Goal: Information Seeking & Learning: Learn about a topic

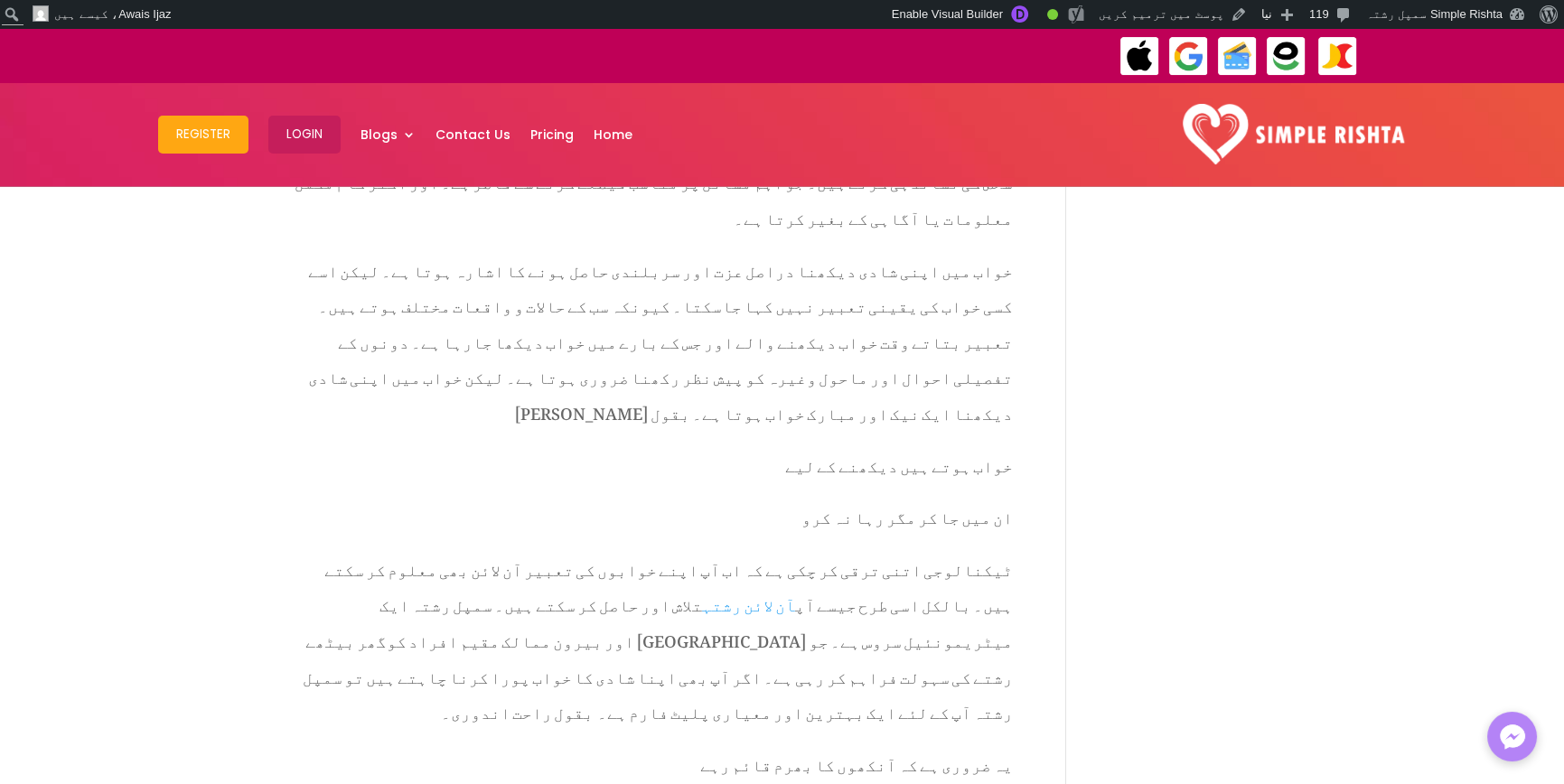
scroll to position [3882, 0]
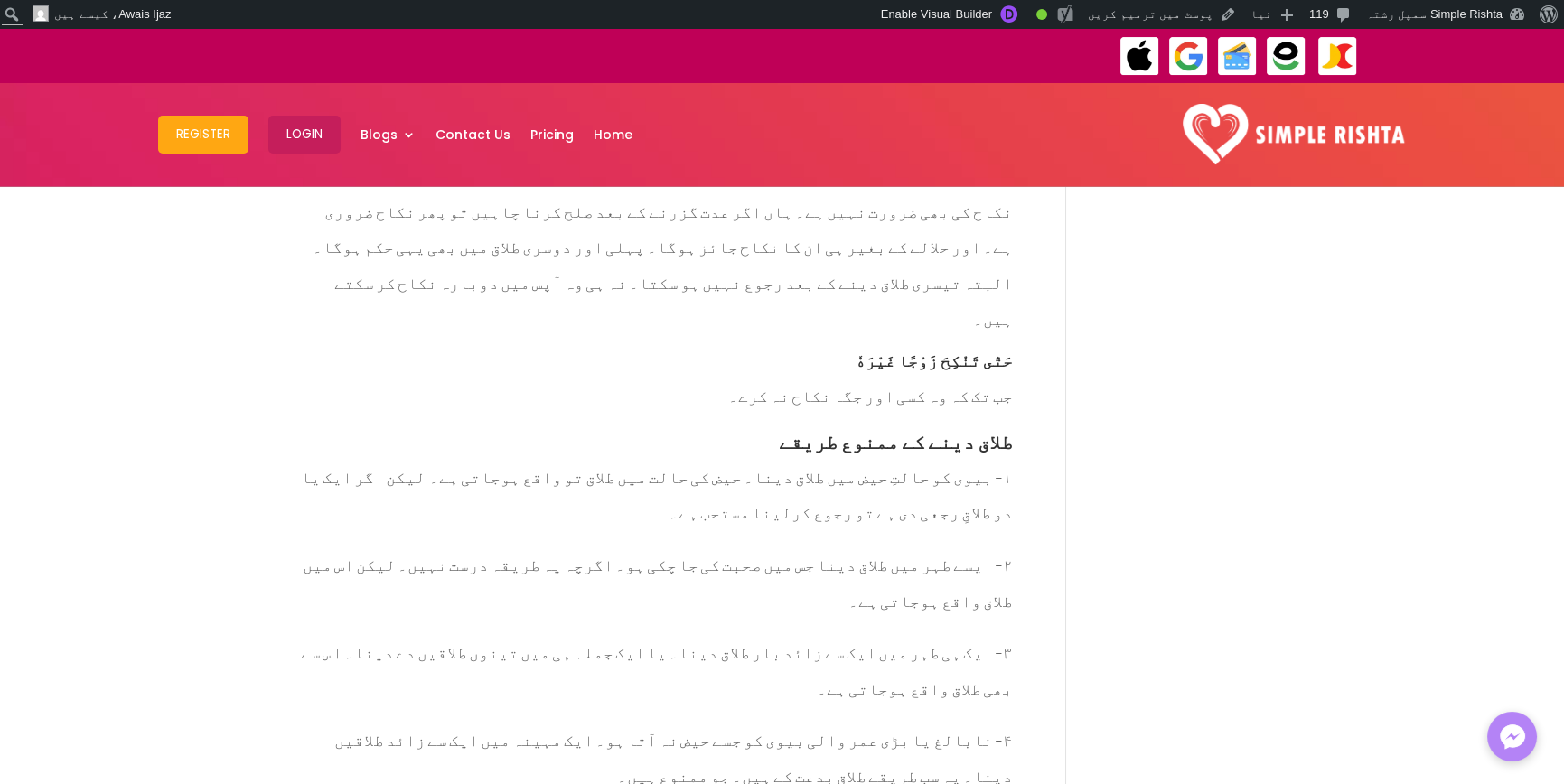
scroll to position [6781, 0]
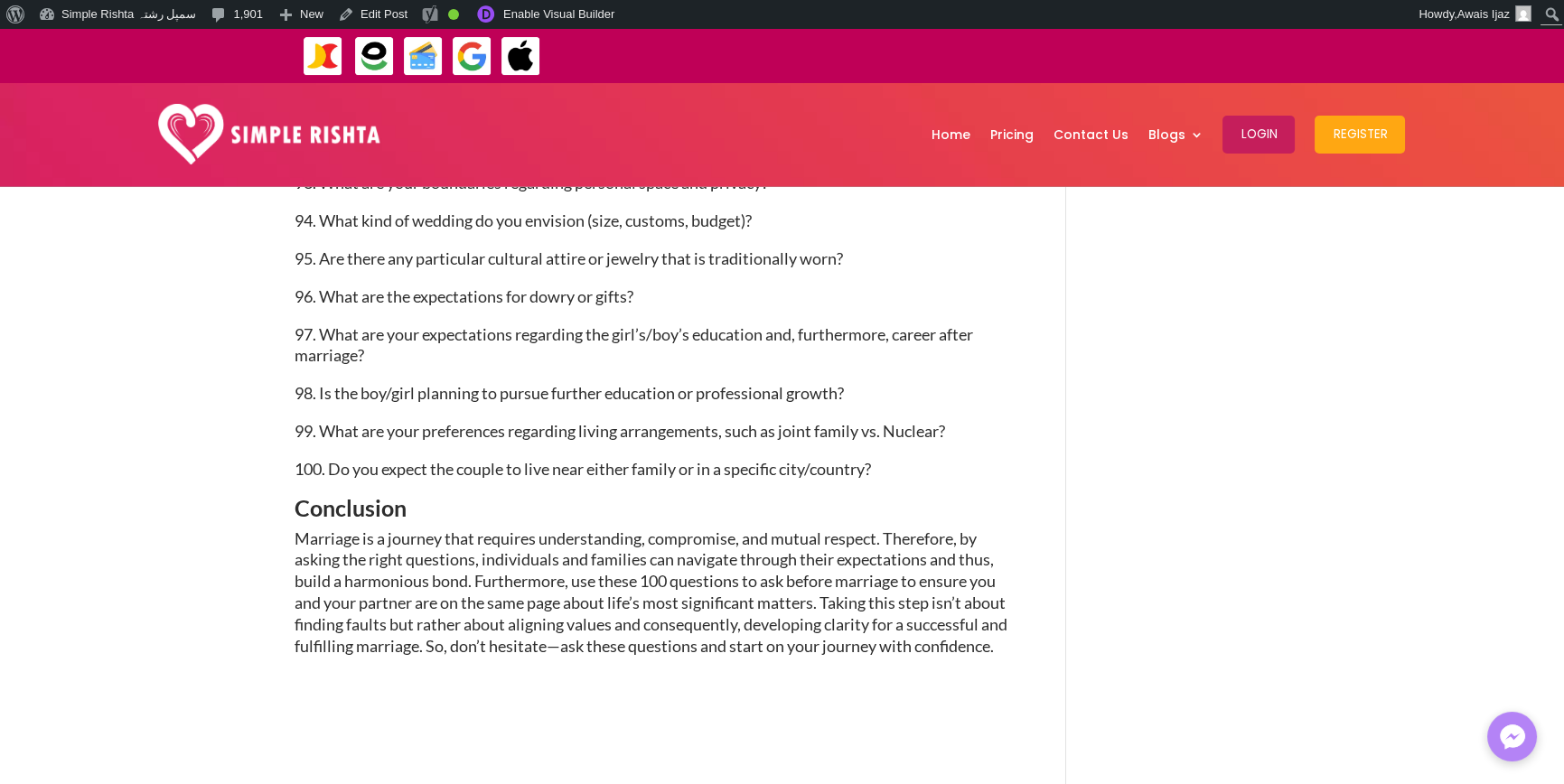
scroll to position [5778, 0]
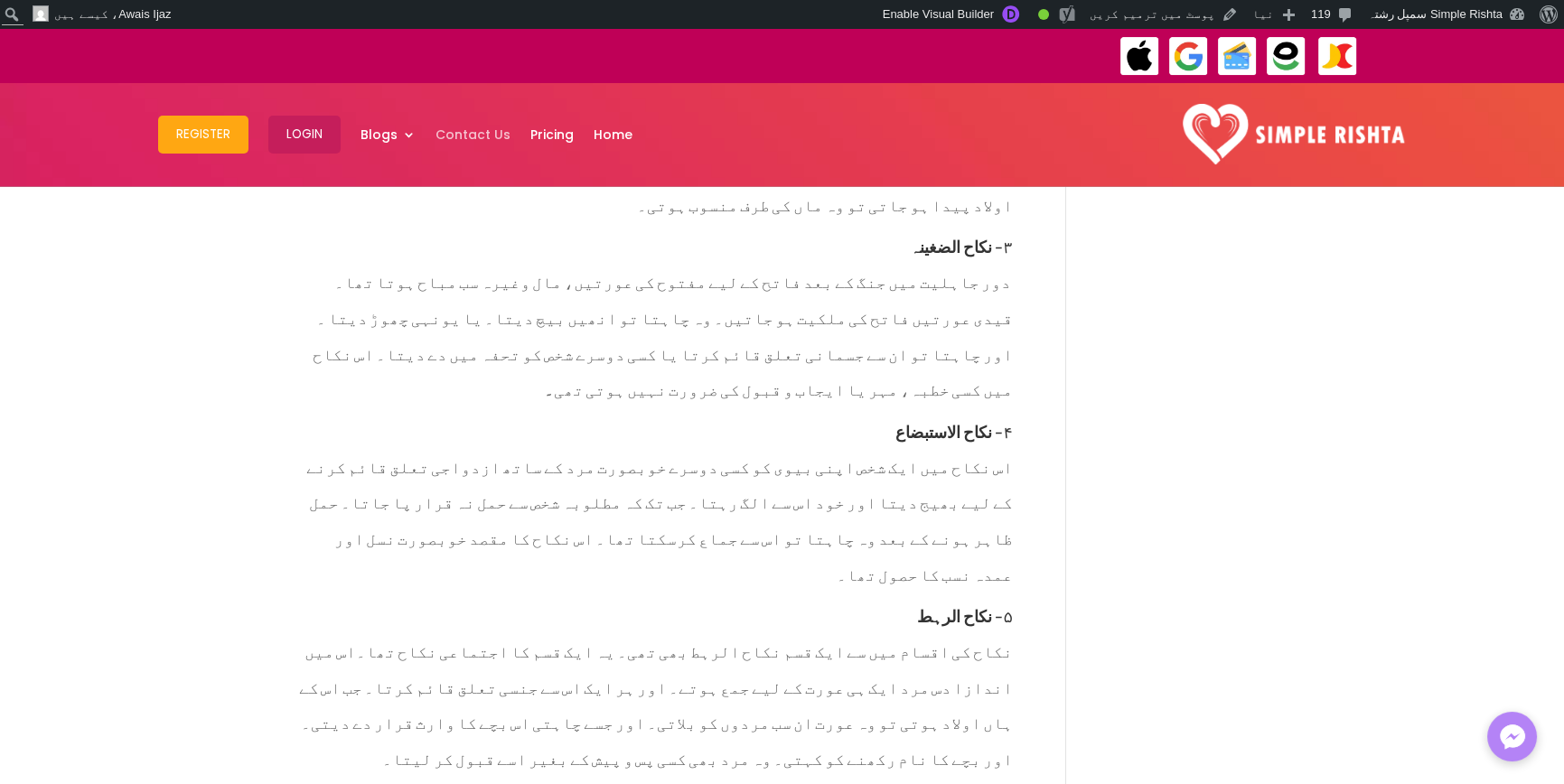
scroll to position [4876, 0]
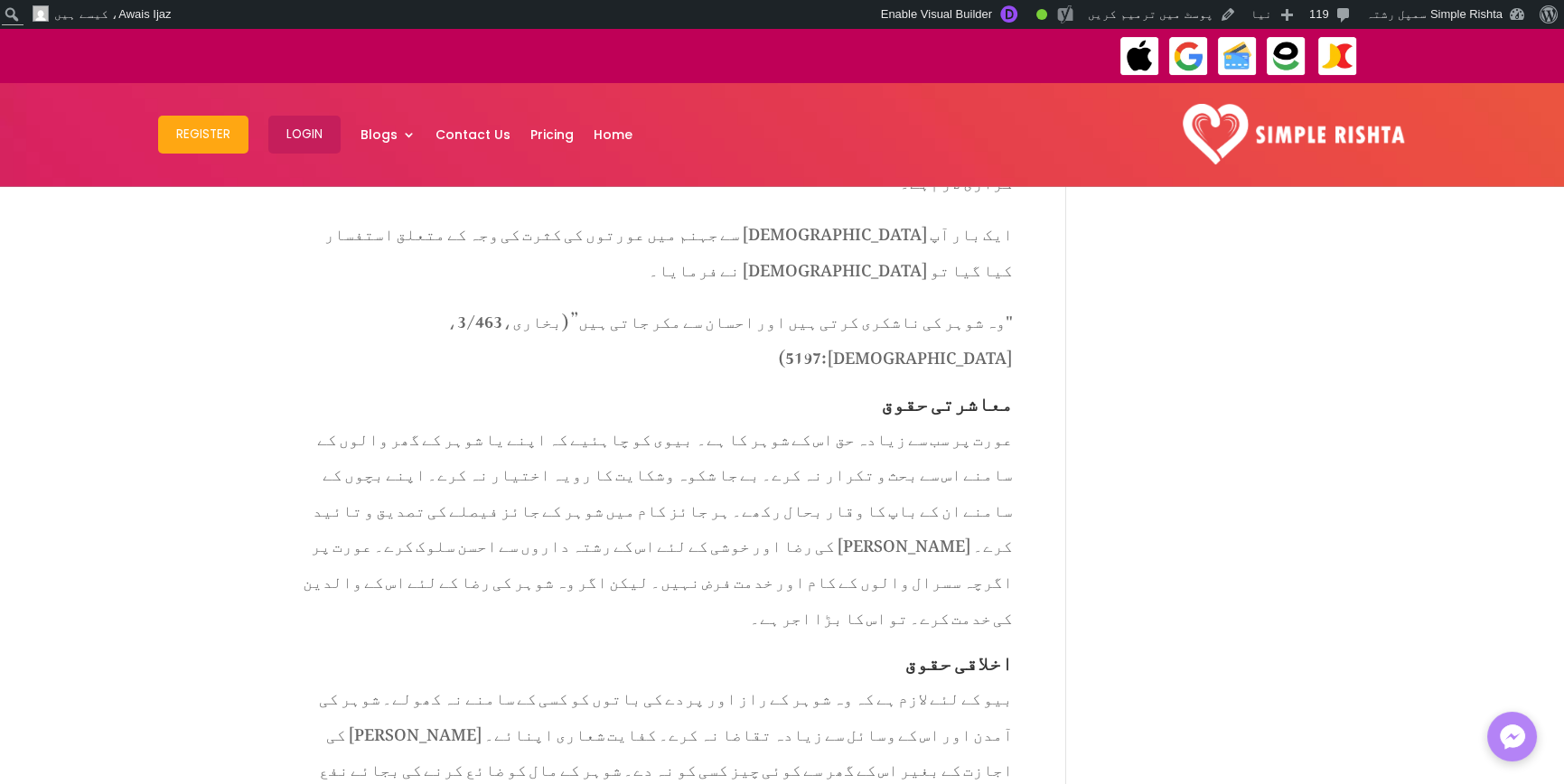
scroll to position [3702, 0]
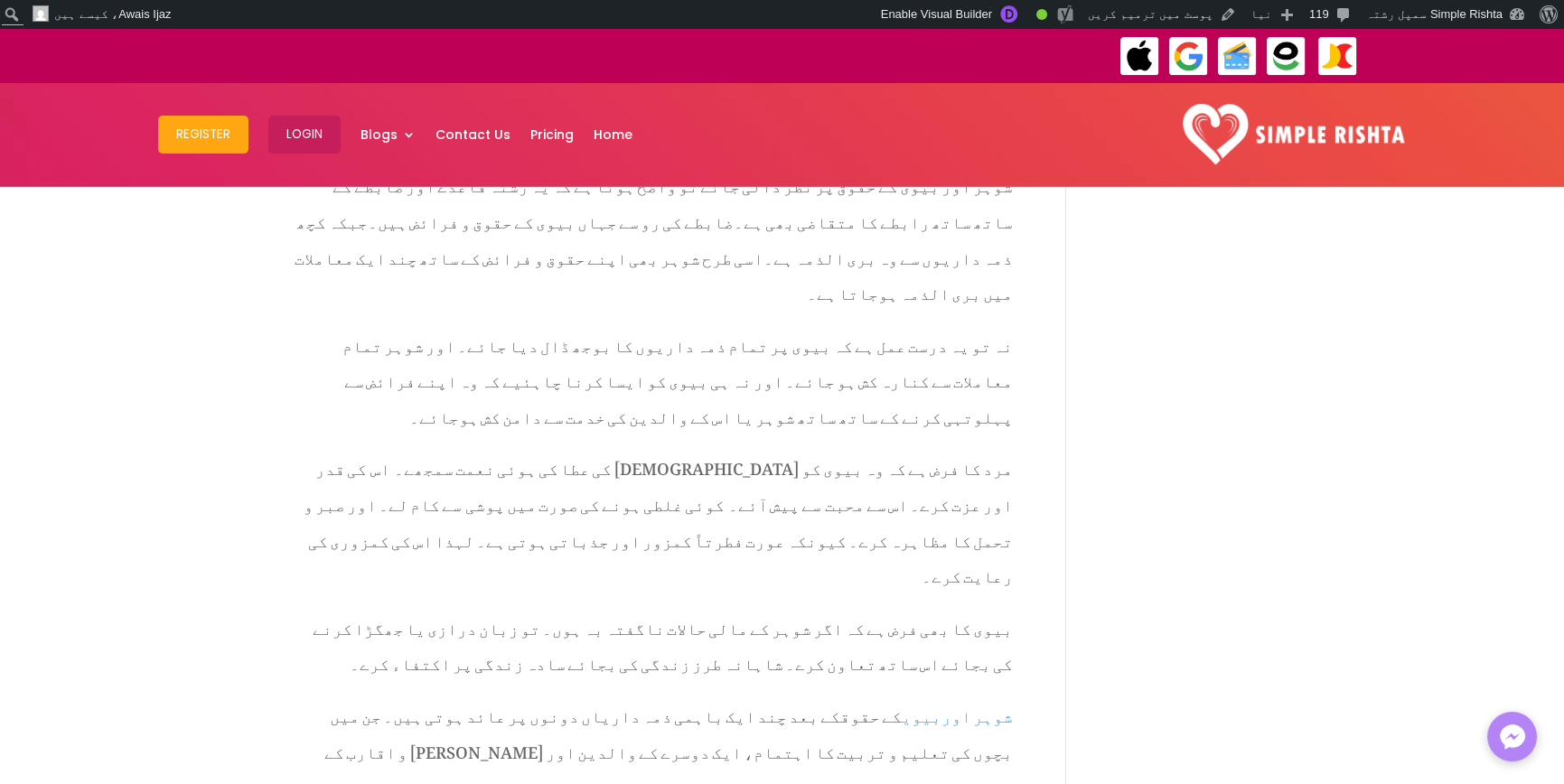
scroll to position [3973, 0]
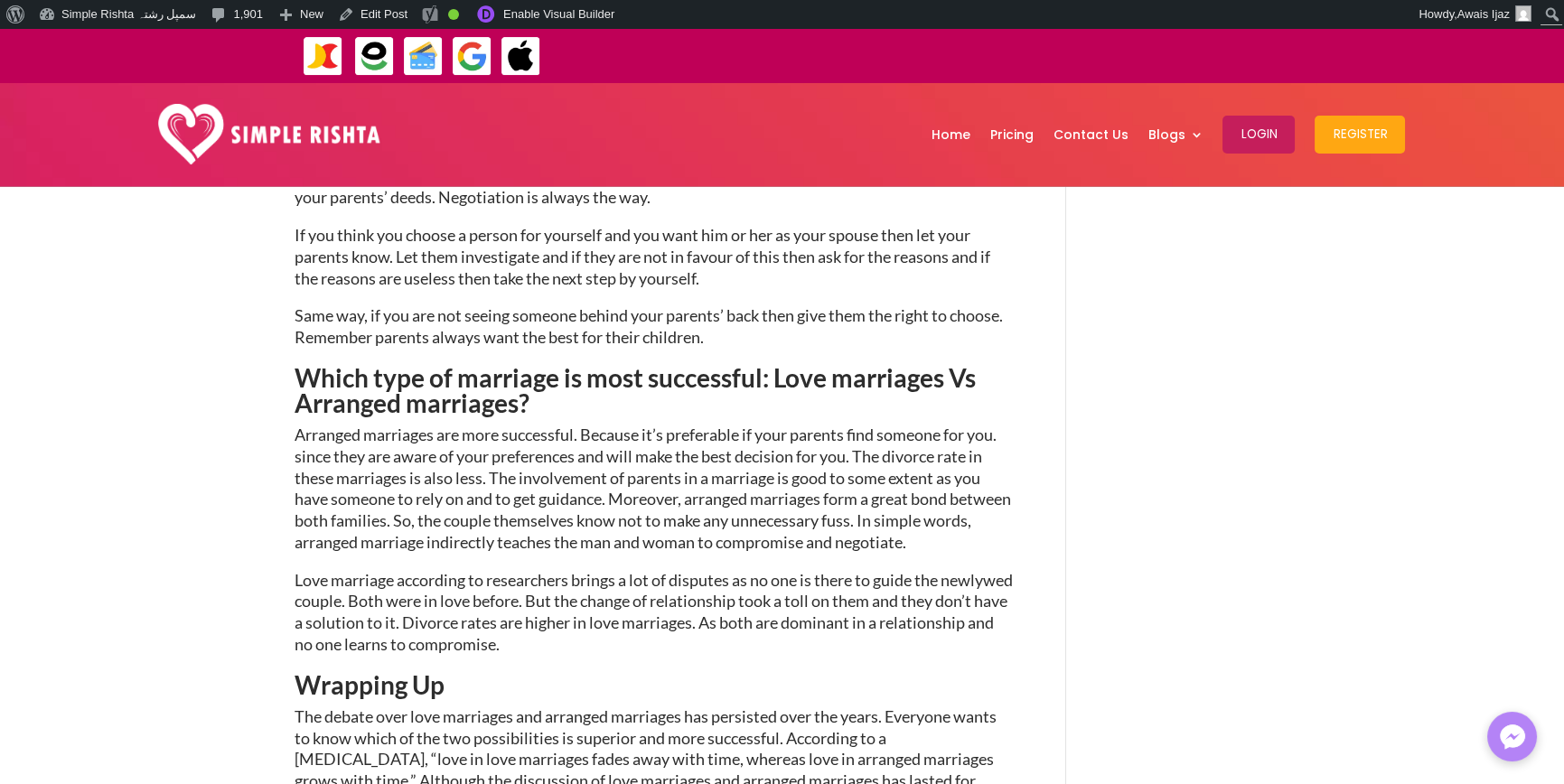
scroll to position [2670, 0]
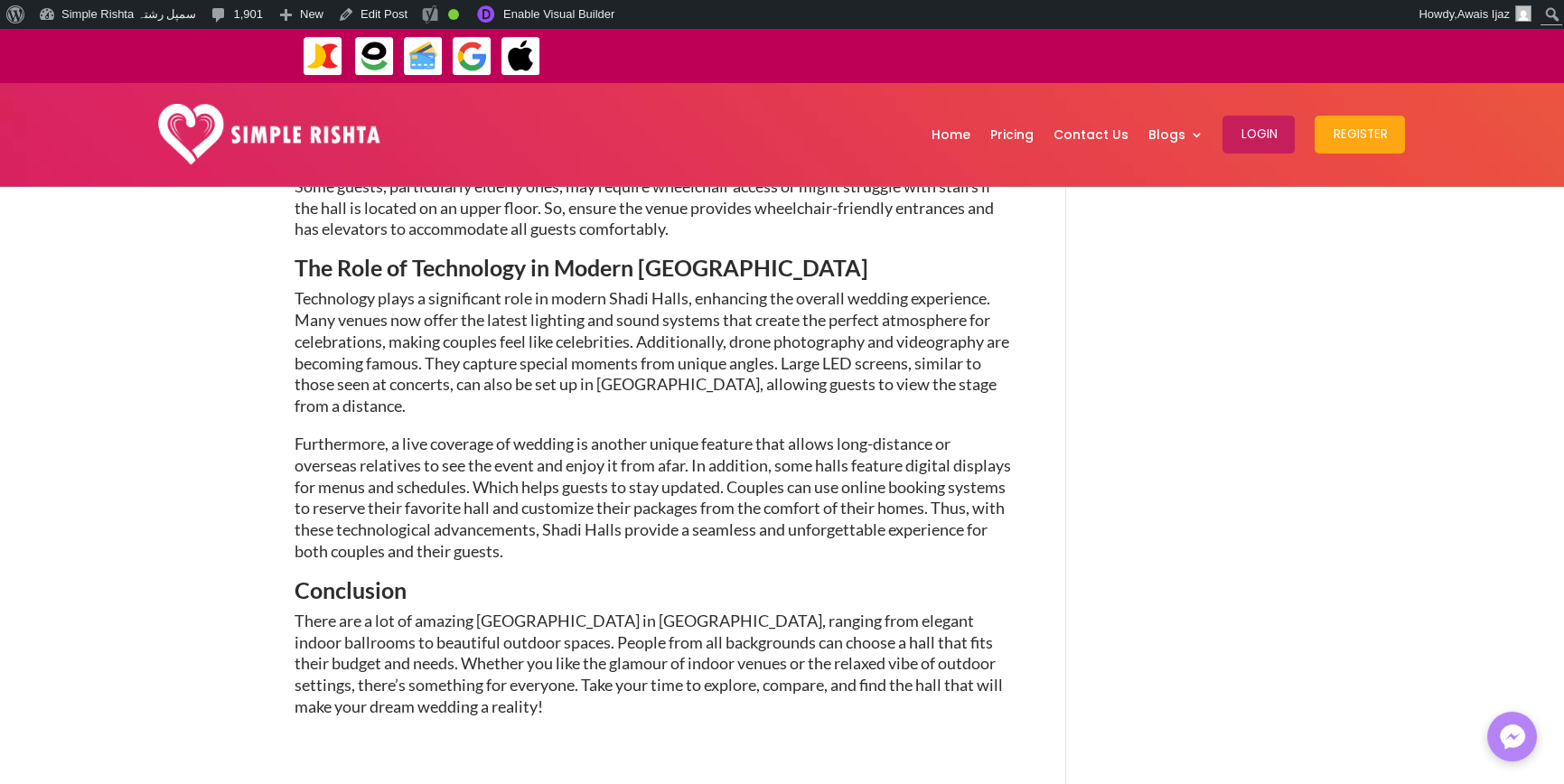
scroll to position [5869, 0]
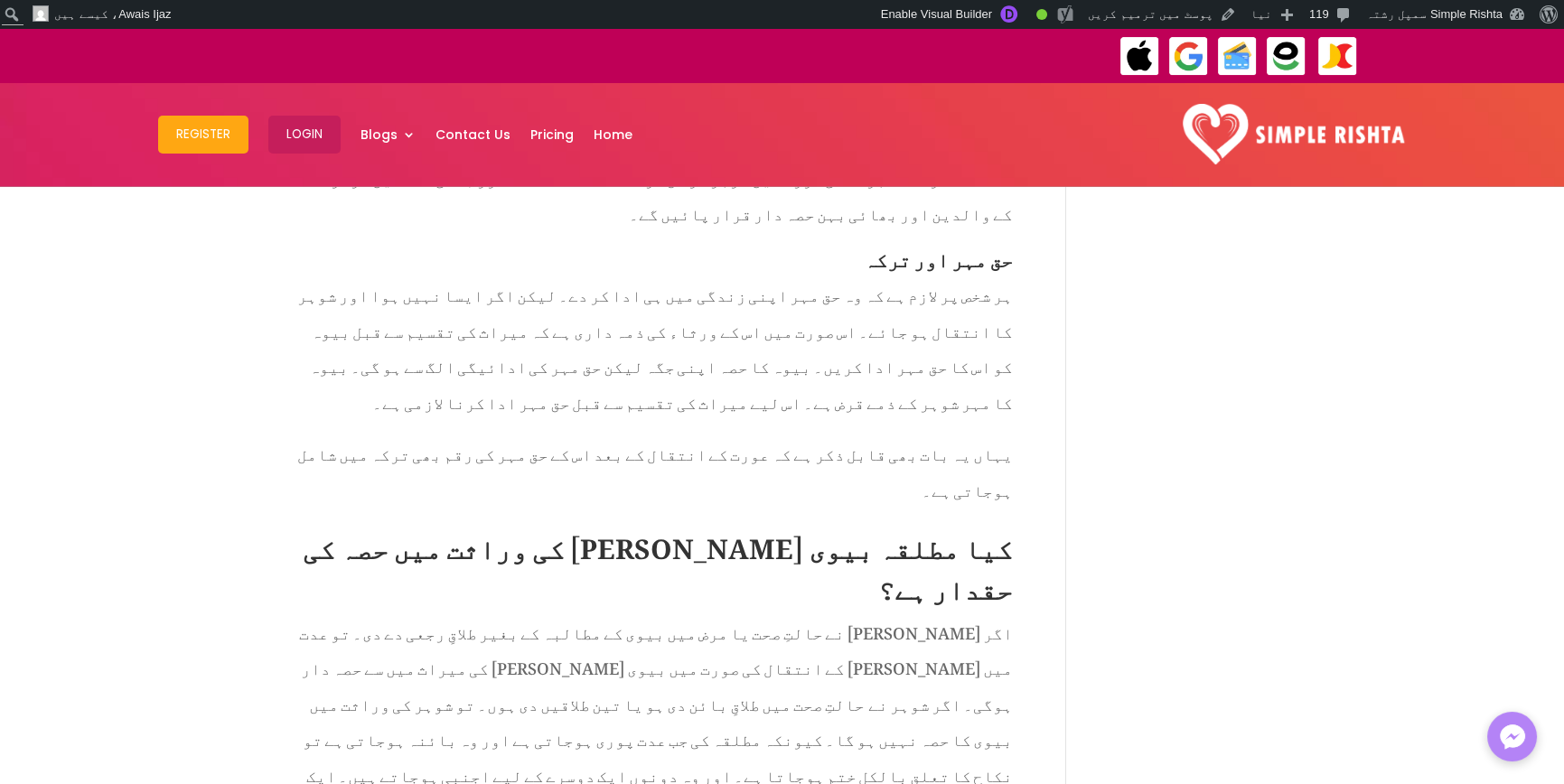
scroll to position [2529, 0]
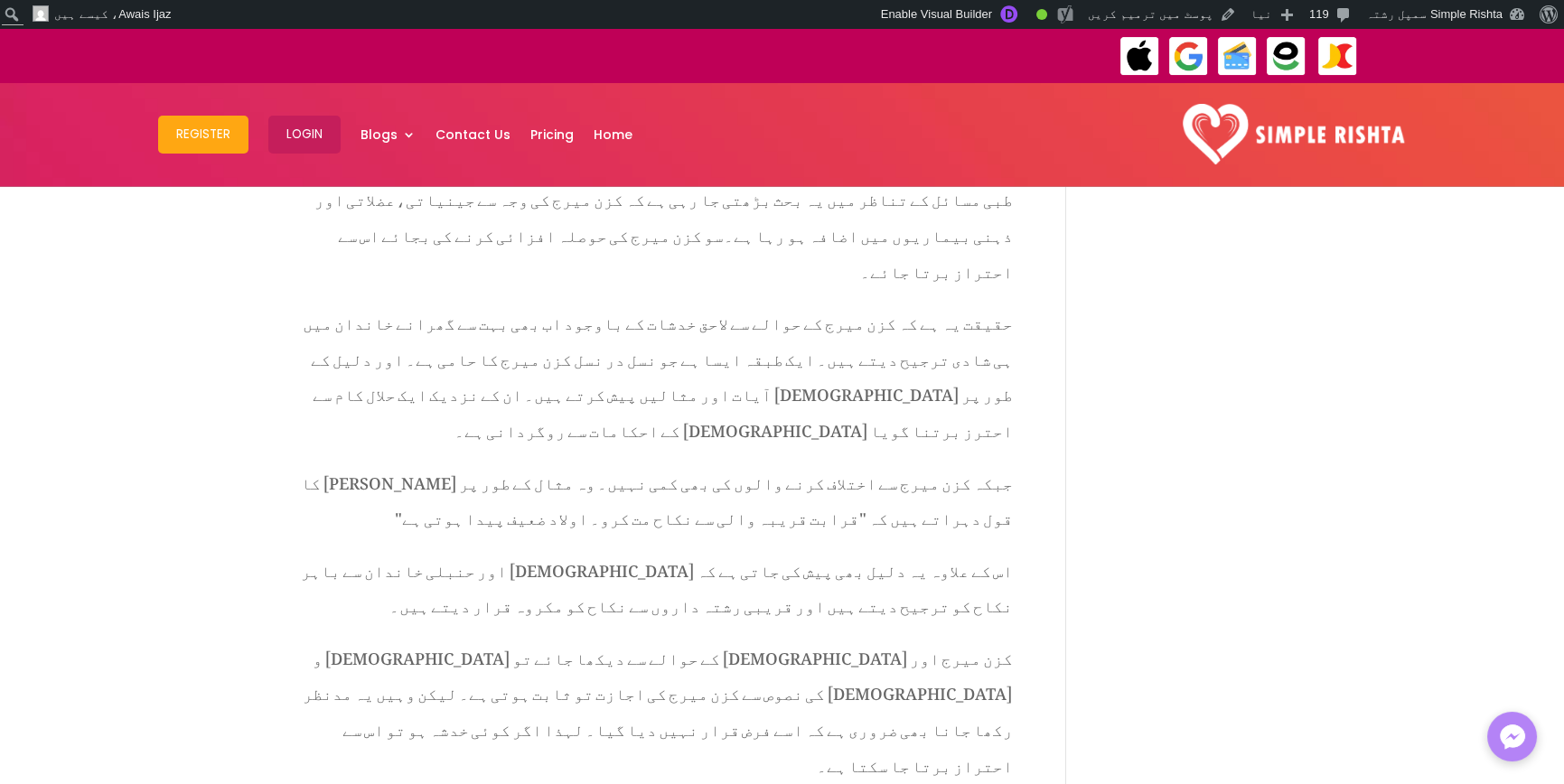
scroll to position [6591, 0]
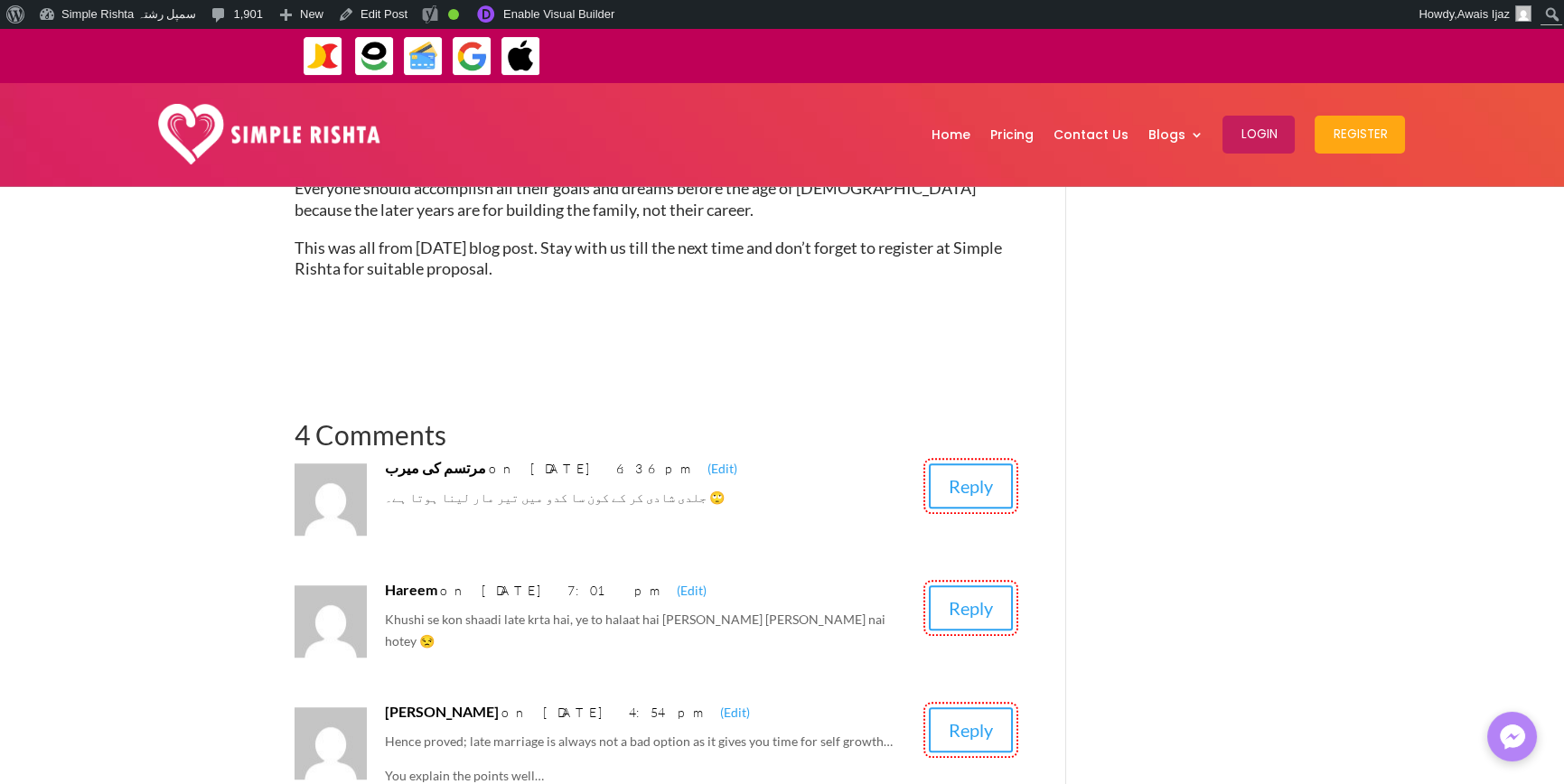
scroll to position [3792, 0]
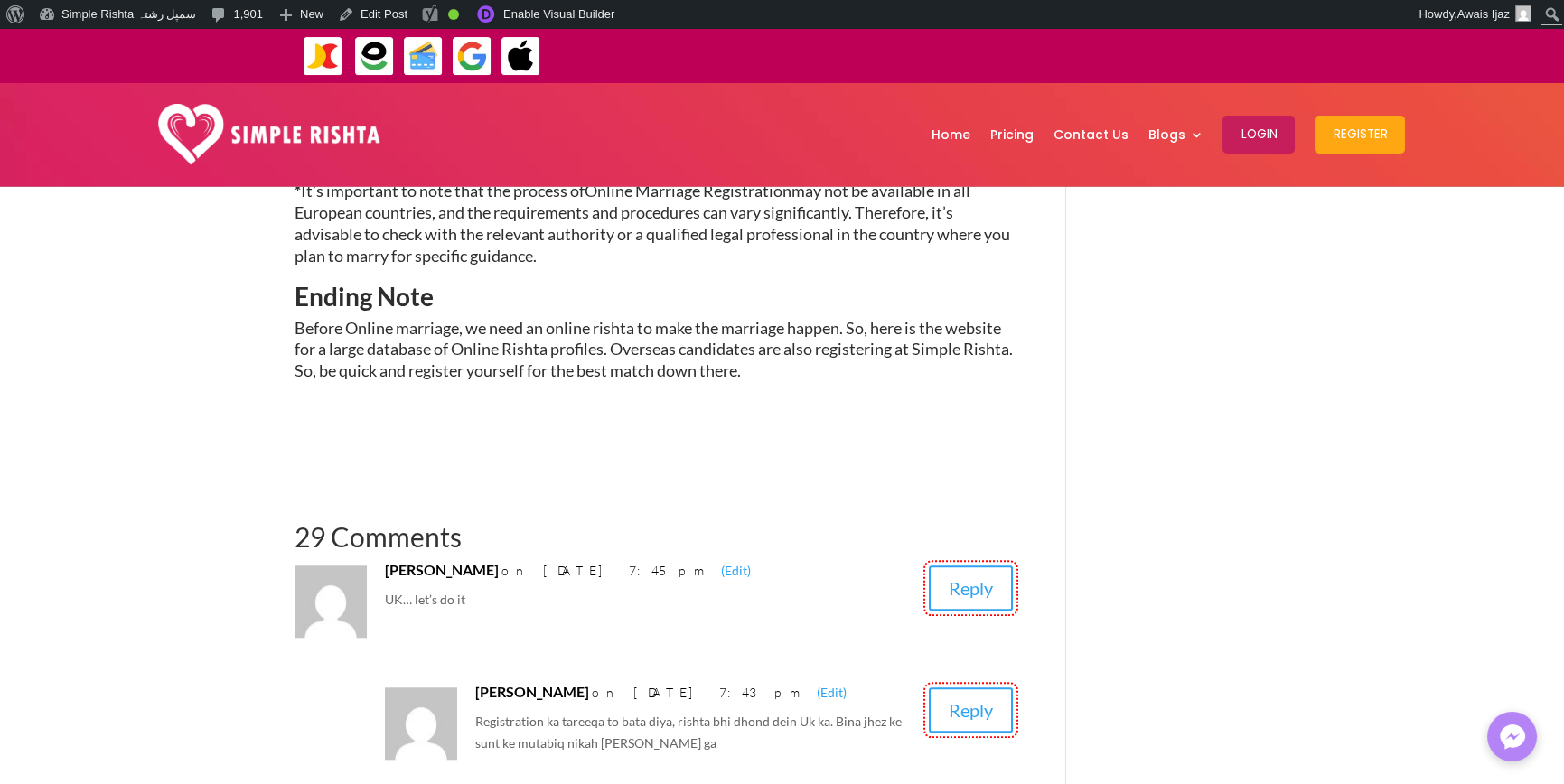
scroll to position [4244, 0]
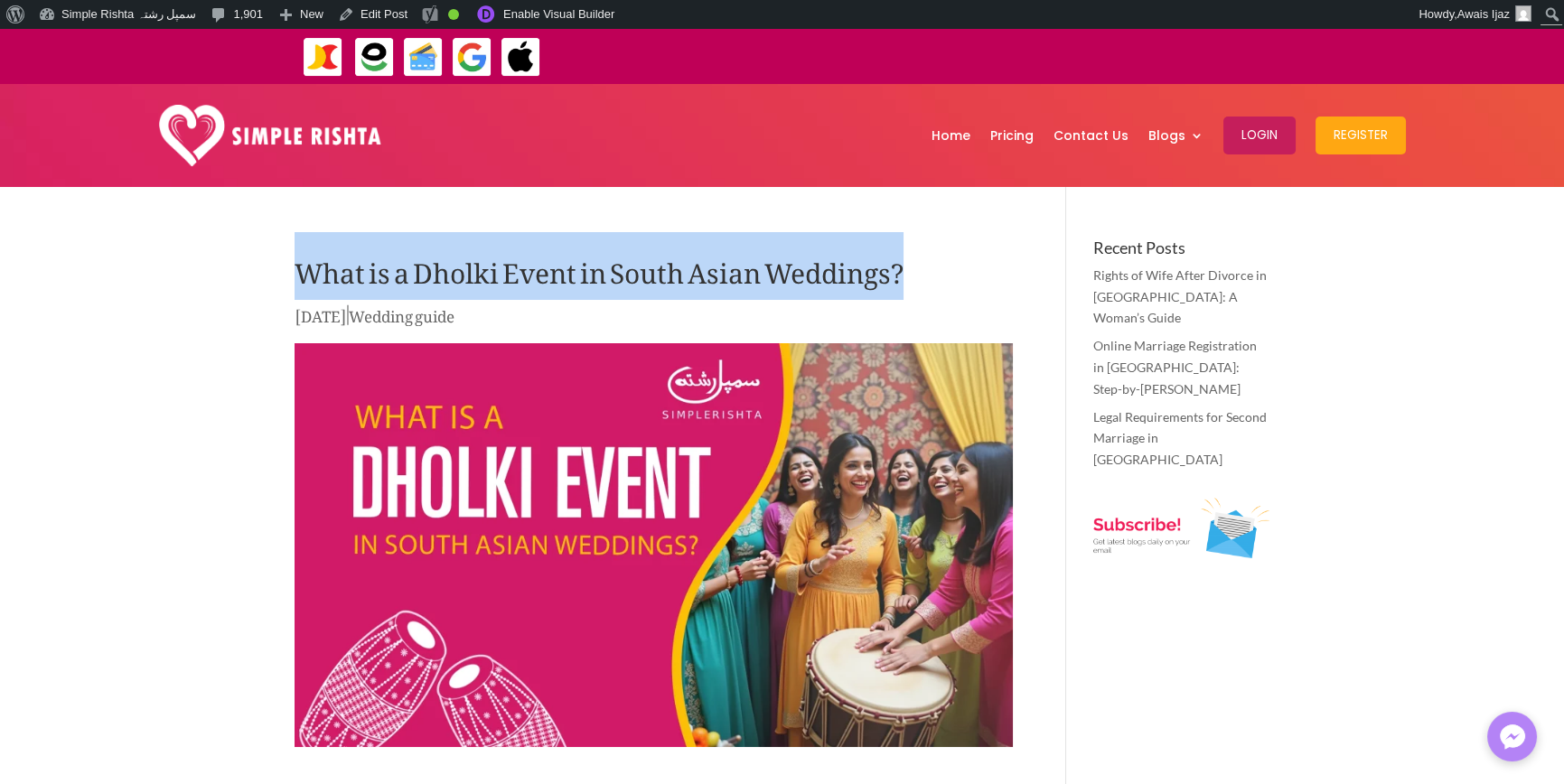
drag, startPoint x: 217, startPoint y: 253, endPoint x: 533, endPoint y: 357, distance: 332.7
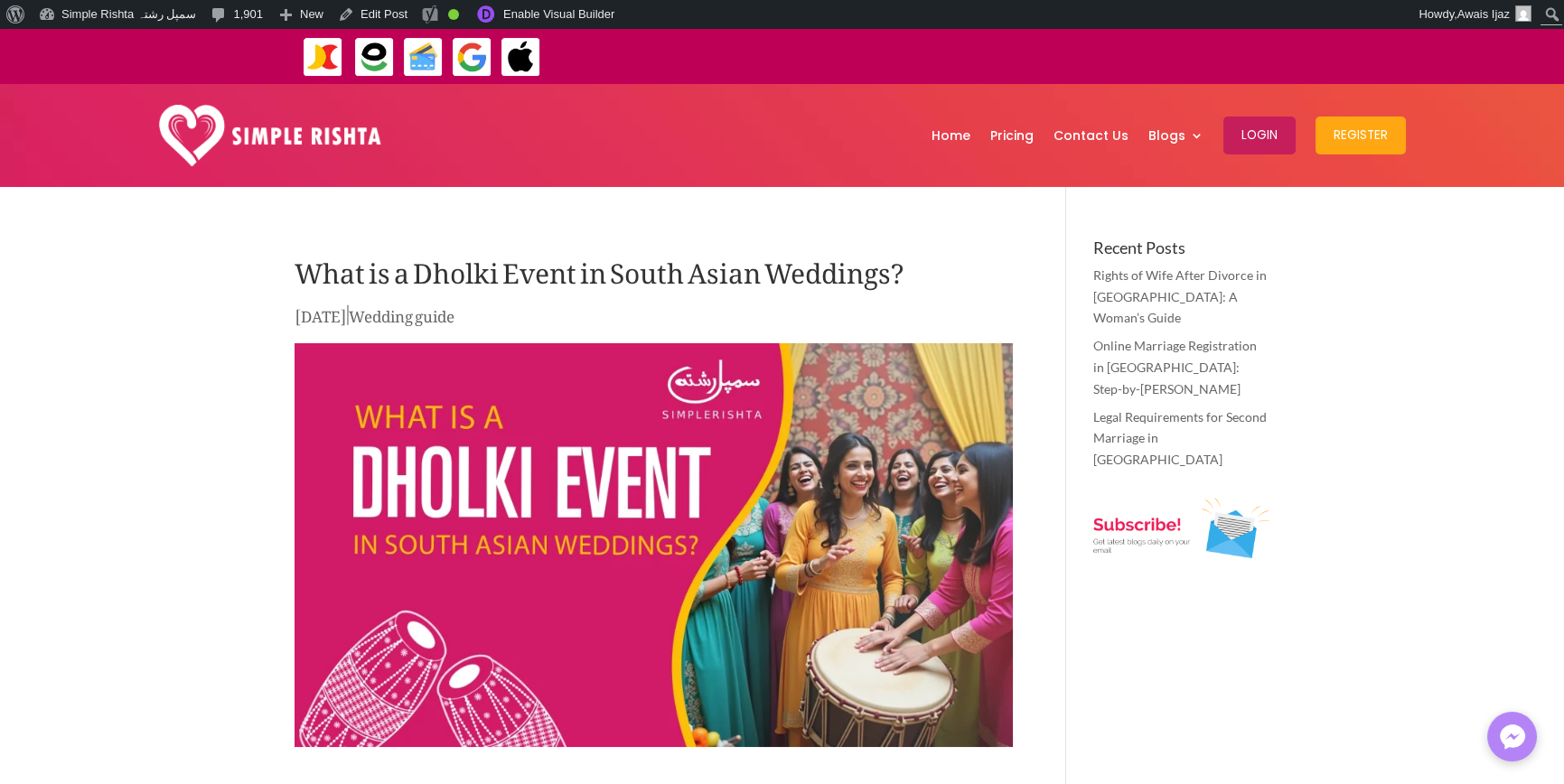
drag, startPoint x: 226, startPoint y: 367, endPoint x: 238, endPoint y: 352, distance: 19.2
drag, startPoint x: 281, startPoint y: 302, endPoint x: 732, endPoint y: 339, distance: 452.5
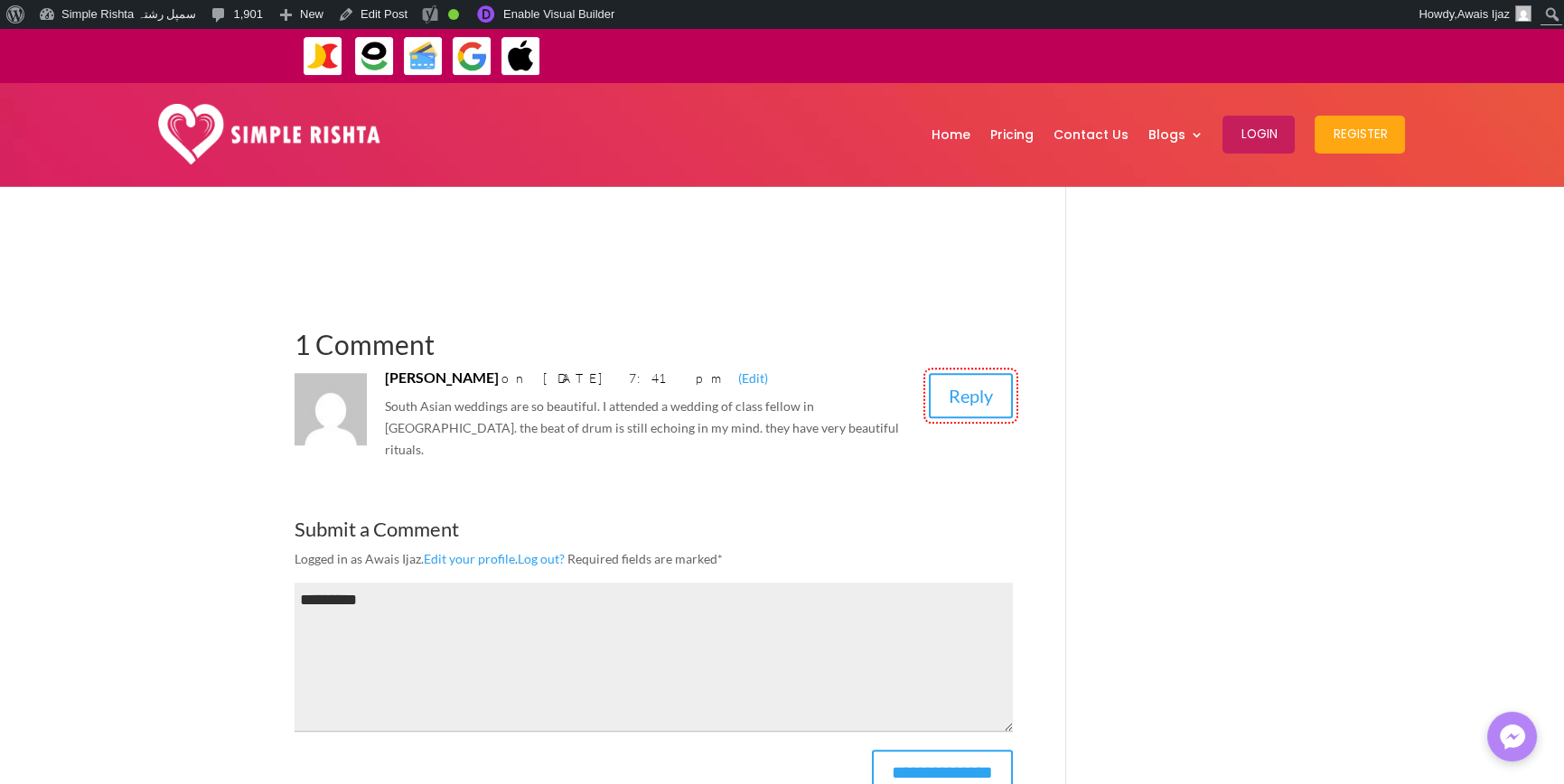
scroll to position [3973, 0]
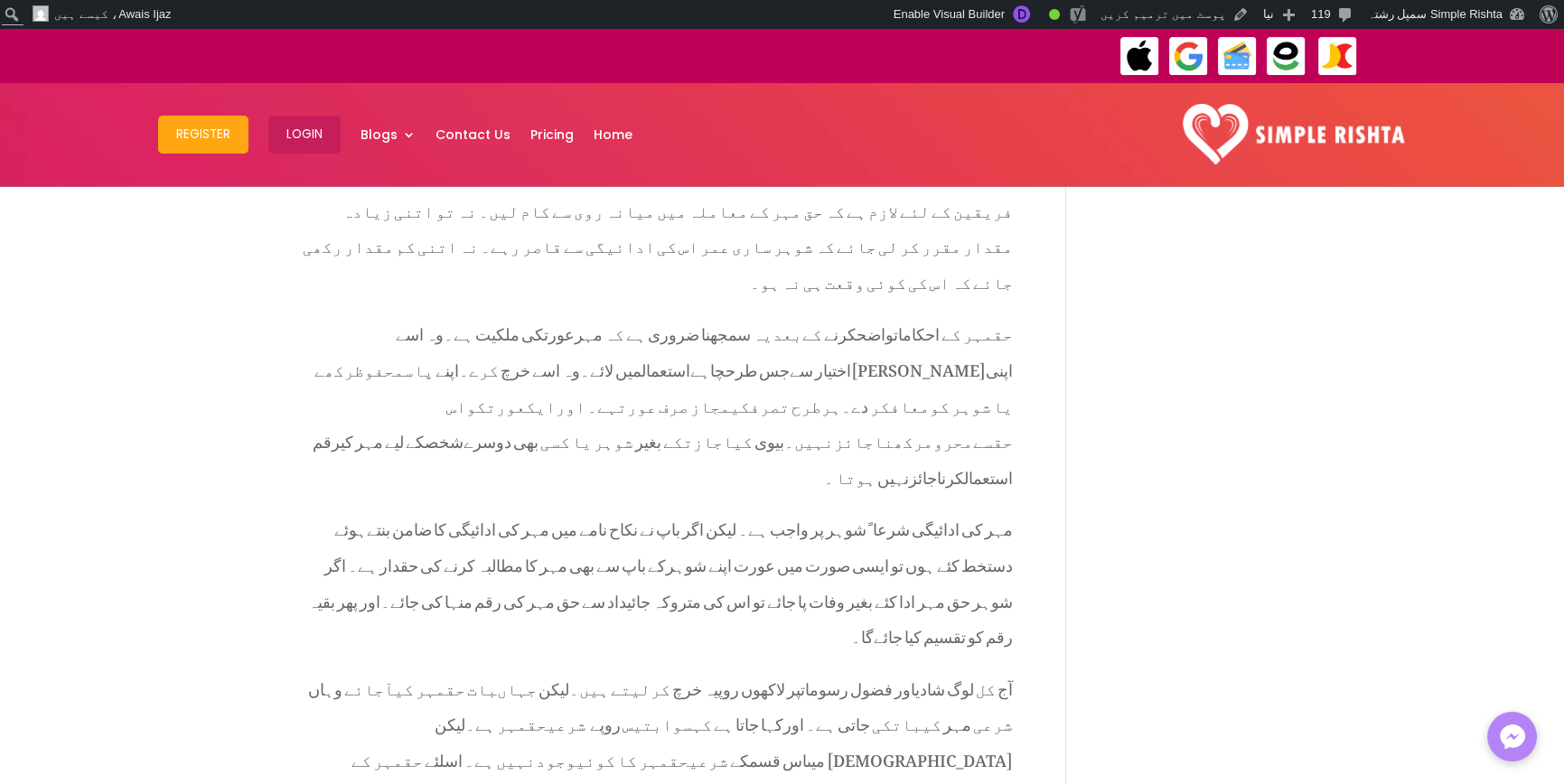
scroll to position [3521, 0]
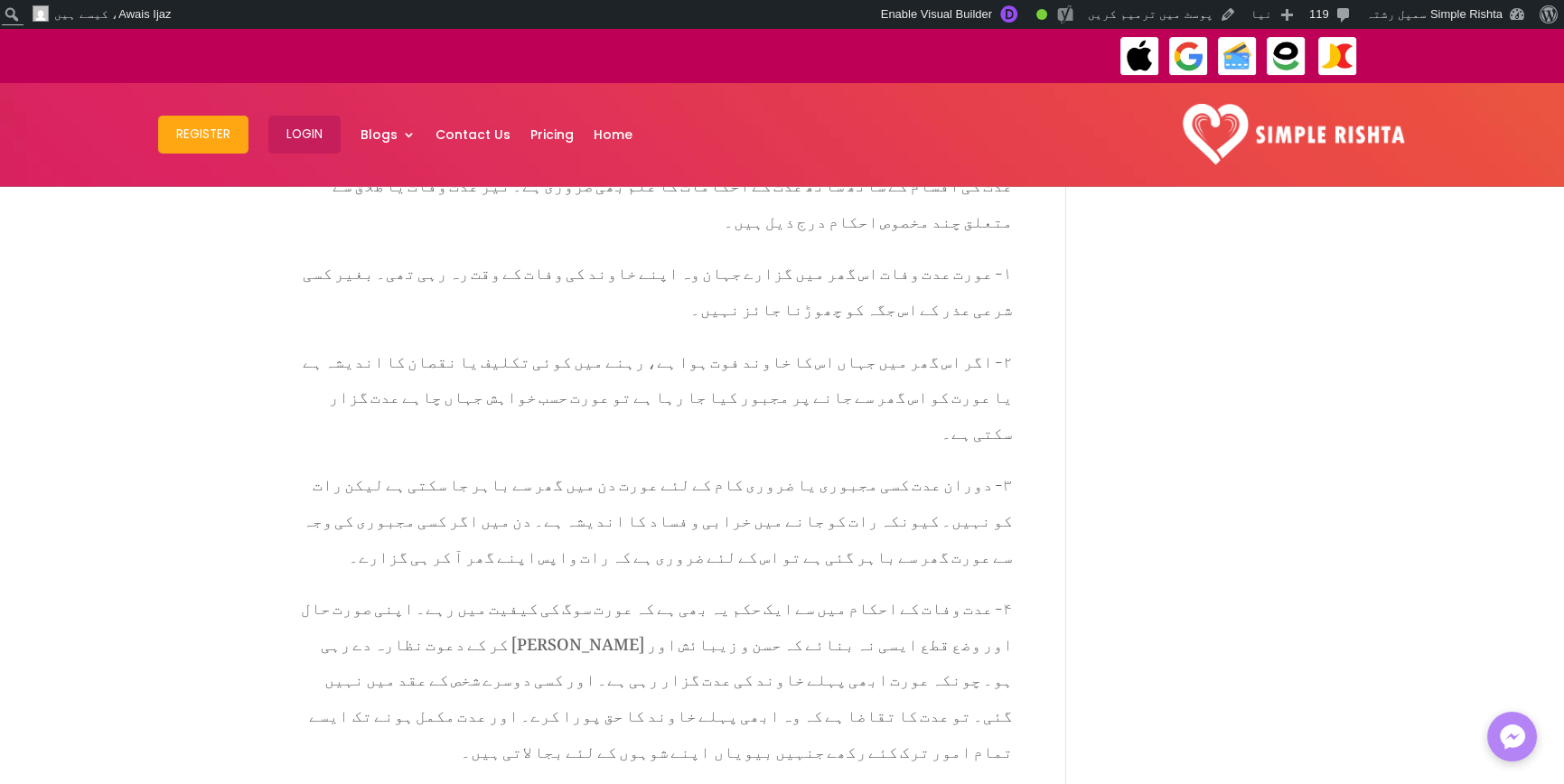
scroll to position [6176, 0]
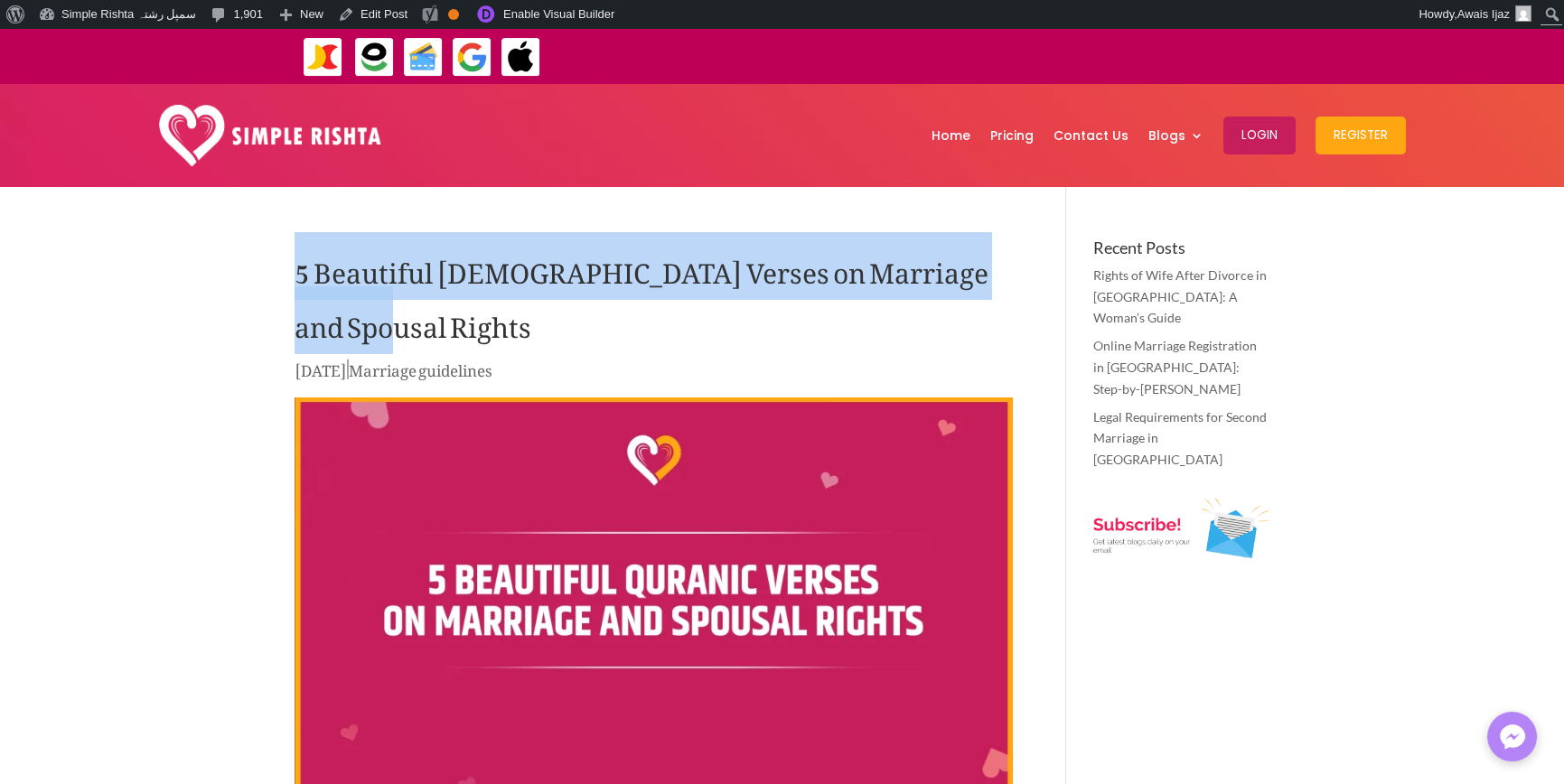
drag, startPoint x: 267, startPoint y: 261, endPoint x: 368, endPoint y: 336, distance: 125.8
click at [349, 280] on h1 "5 Beautiful Quranic Verses on Marriage and Spousal Rights" at bounding box center [654, 298] width 719 height 118
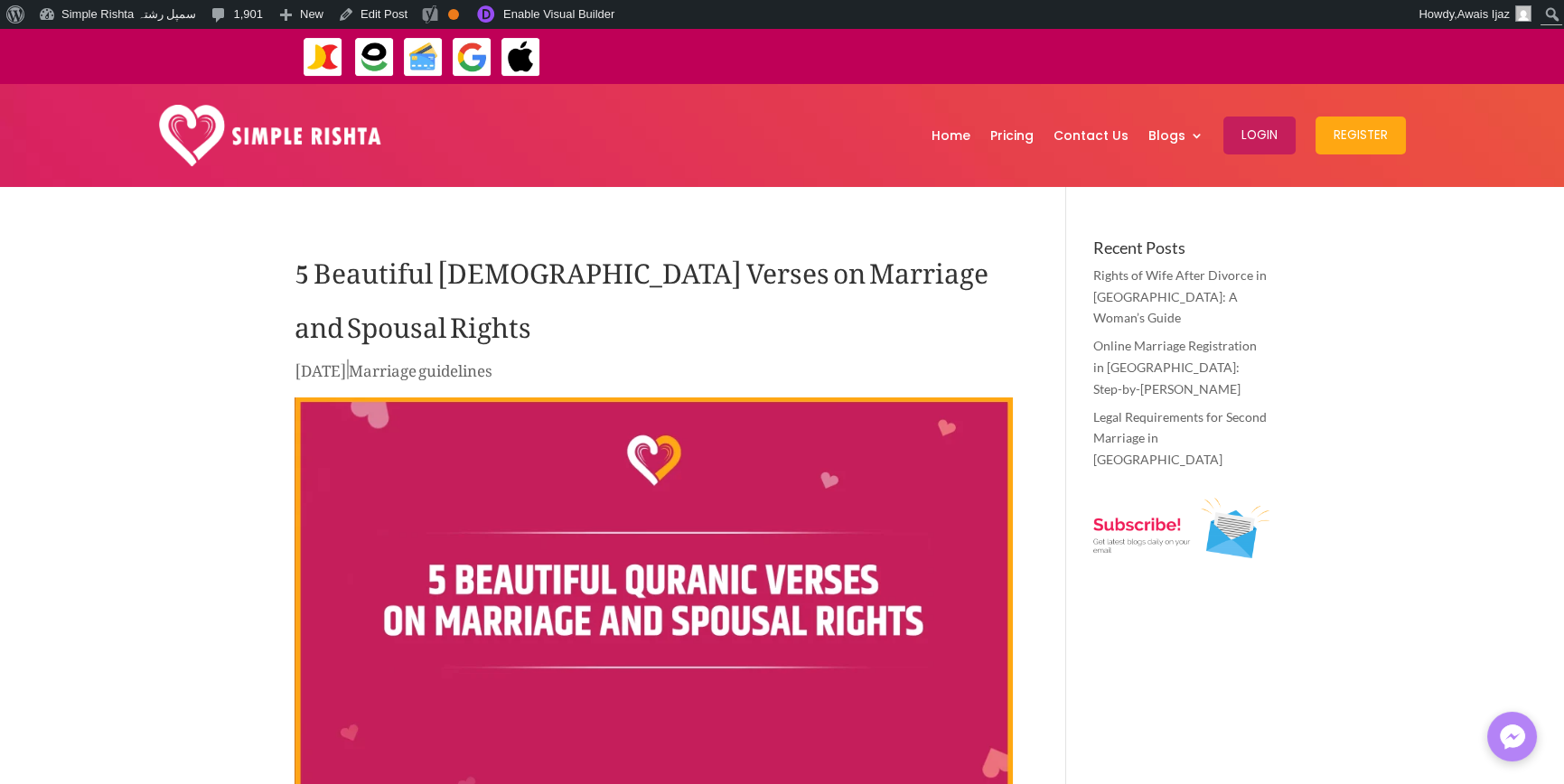
click at [328, 325] on h1 "5 Beautiful Quranic Verses on Marriage and Spousal Rights" at bounding box center [654, 298] width 719 height 118
drag, startPoint x: 231, startPoint y: 327, endPoint x: 260, endPoint y: 239, distance: 92.7
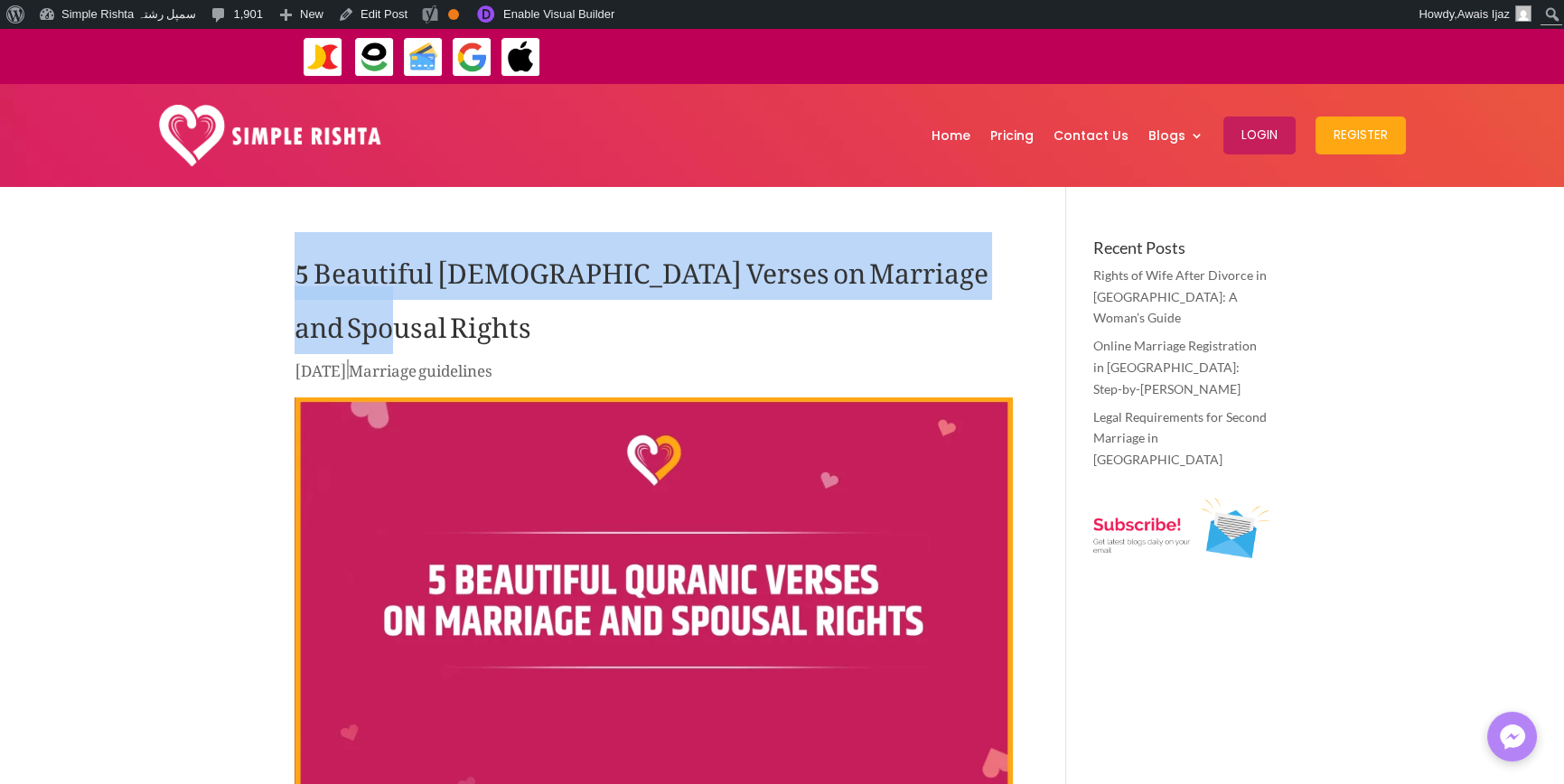
drag, startPoint x: 267, startPoint y: 237, endPoint x: 396, endPoint y: 323, distance: 155.0
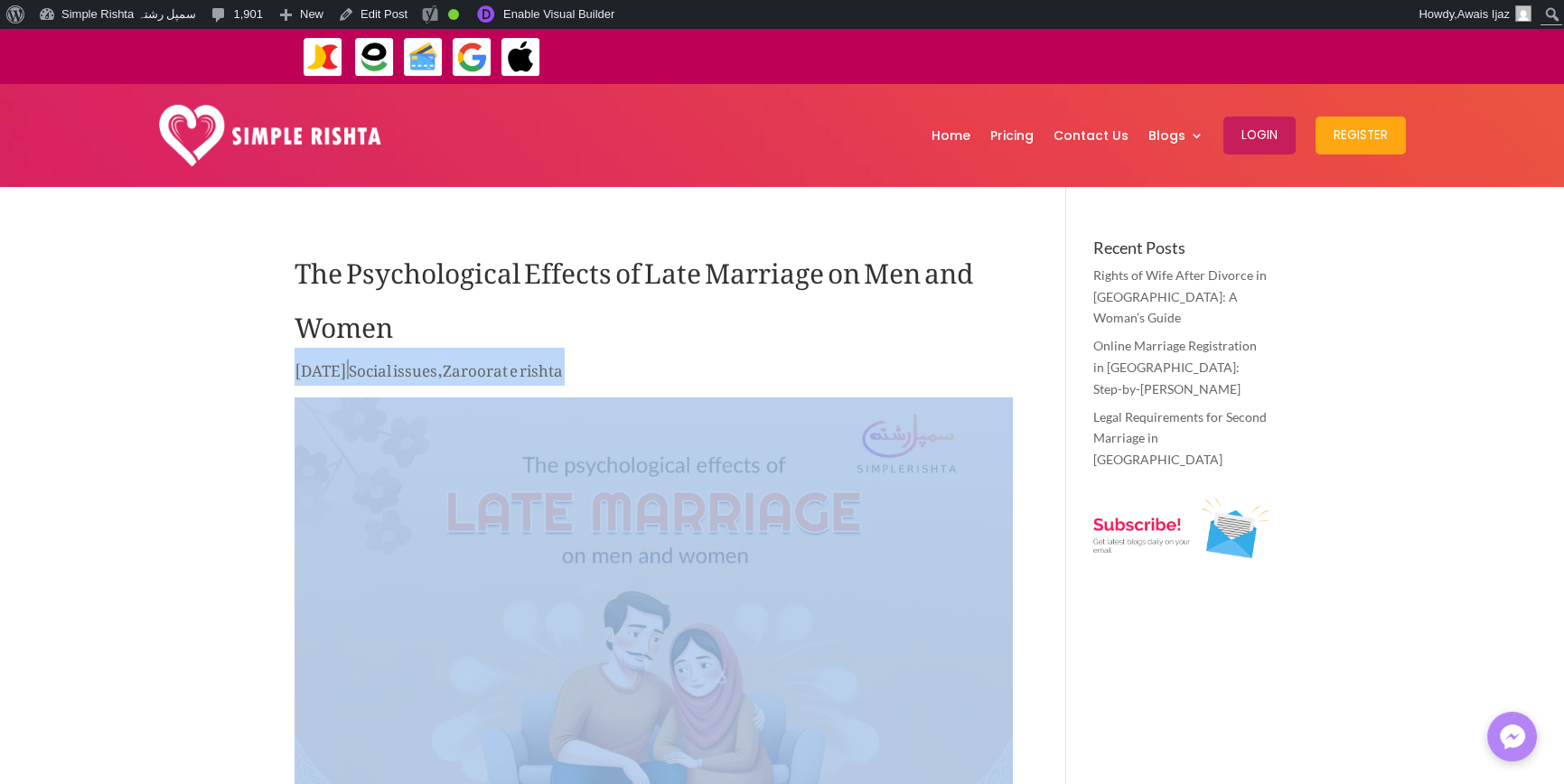
drag, startPoint x: 253, startPoint y: 366, endPoint x: 657, endPoint y: 415, distance: 407.0
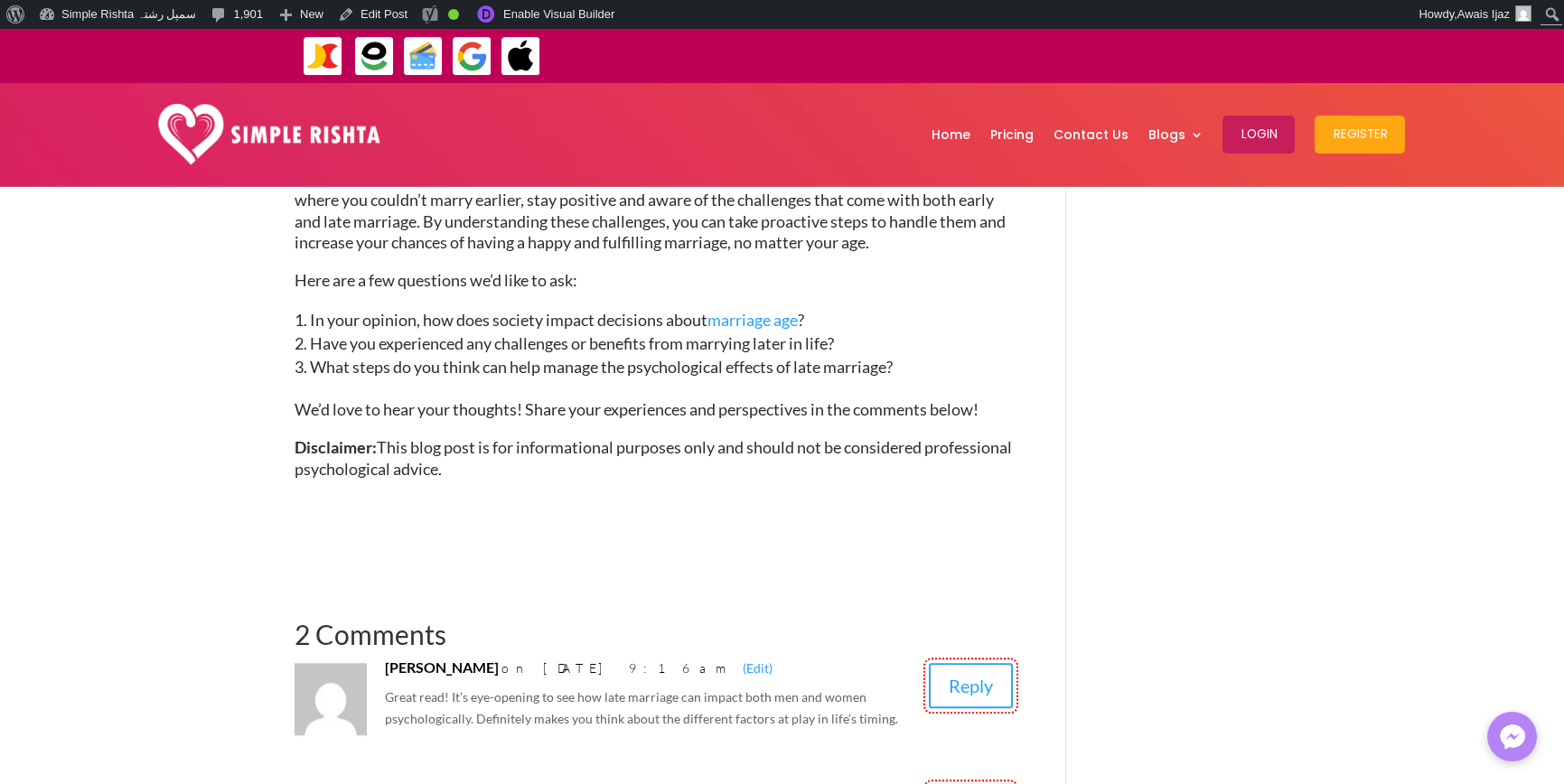
scroll to position [4244, 0]
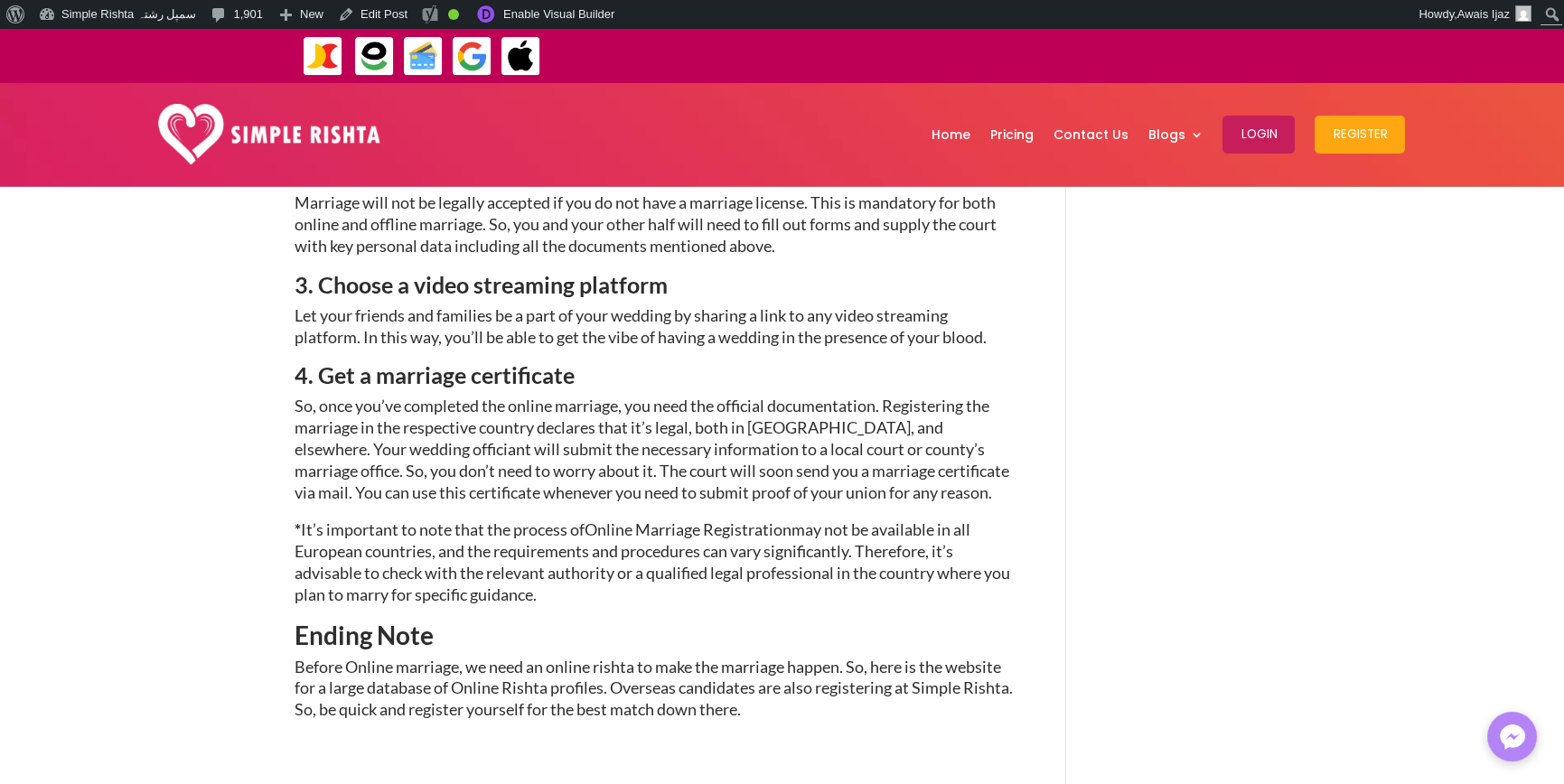
scroll to position [3581, 0]
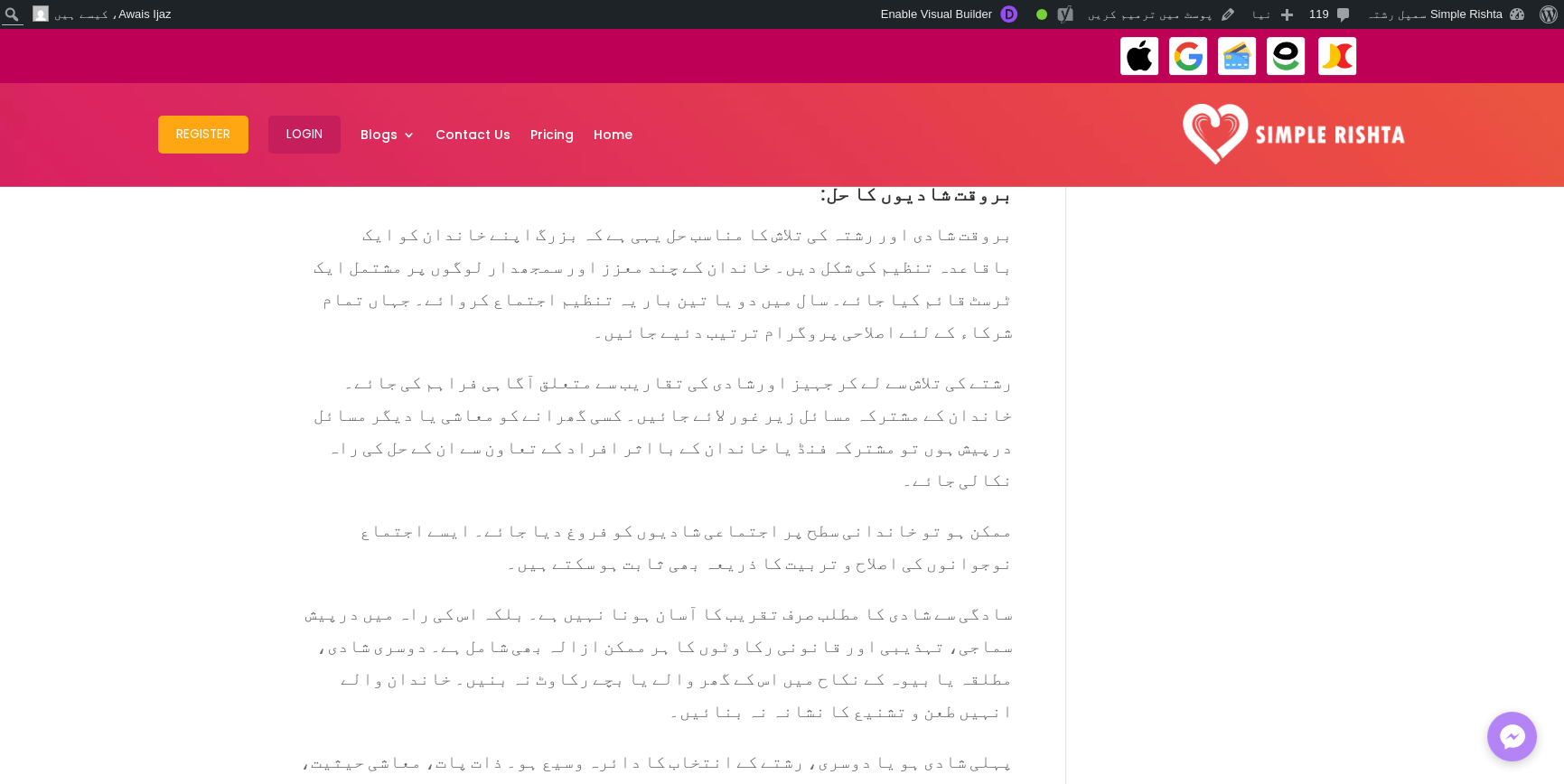
scroll to position [3251, 0]
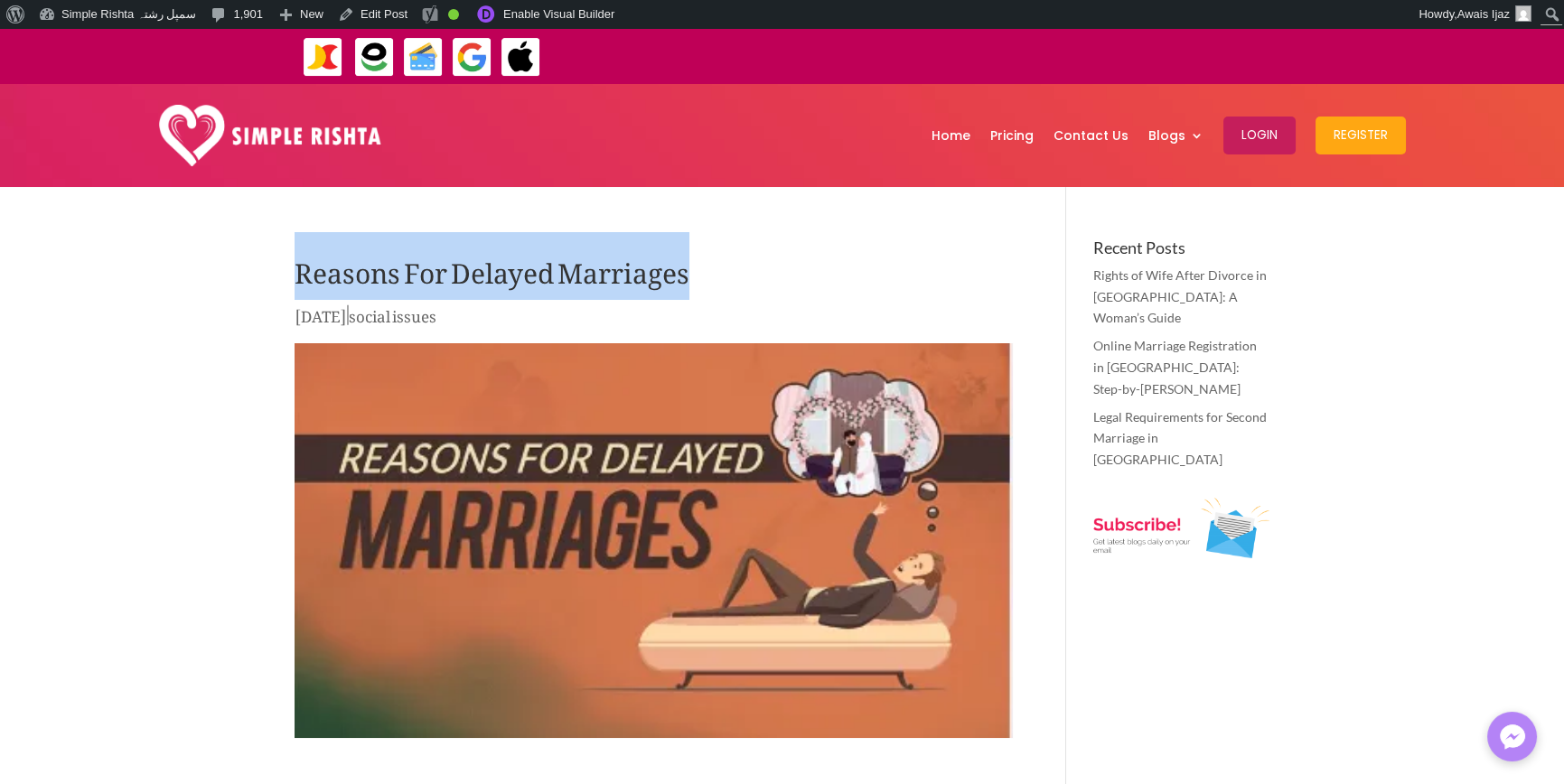
drag, startPoint x: 270, startPoint y: 254, endPoint x: 734, endPoint y: 274, distance: 464.4
click at [555, 297] on h1 "Reasons For Delayed Marriages" at bounding box center [654, 270] width 719 height 63
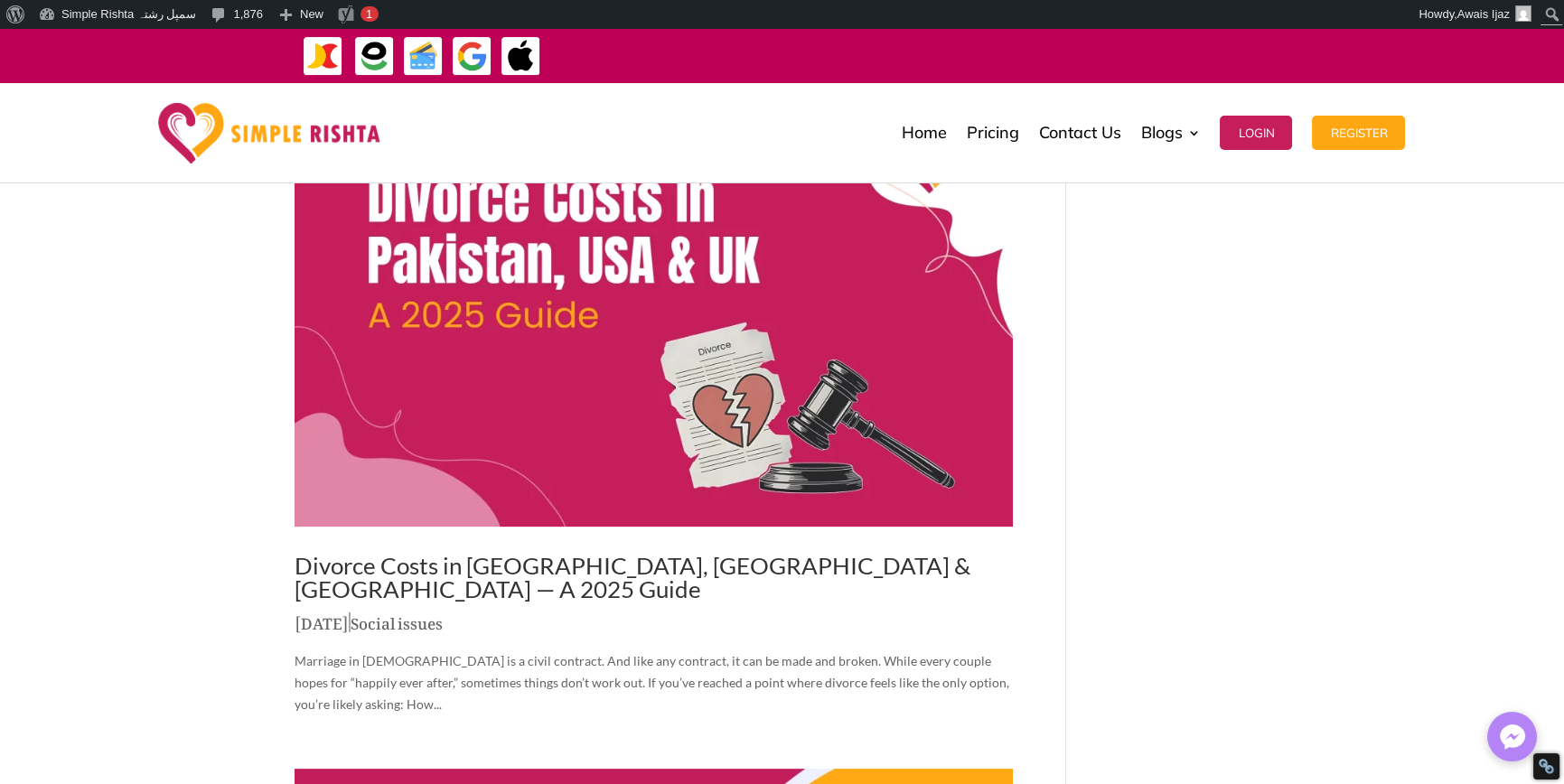
scroll to position [1896, 0]
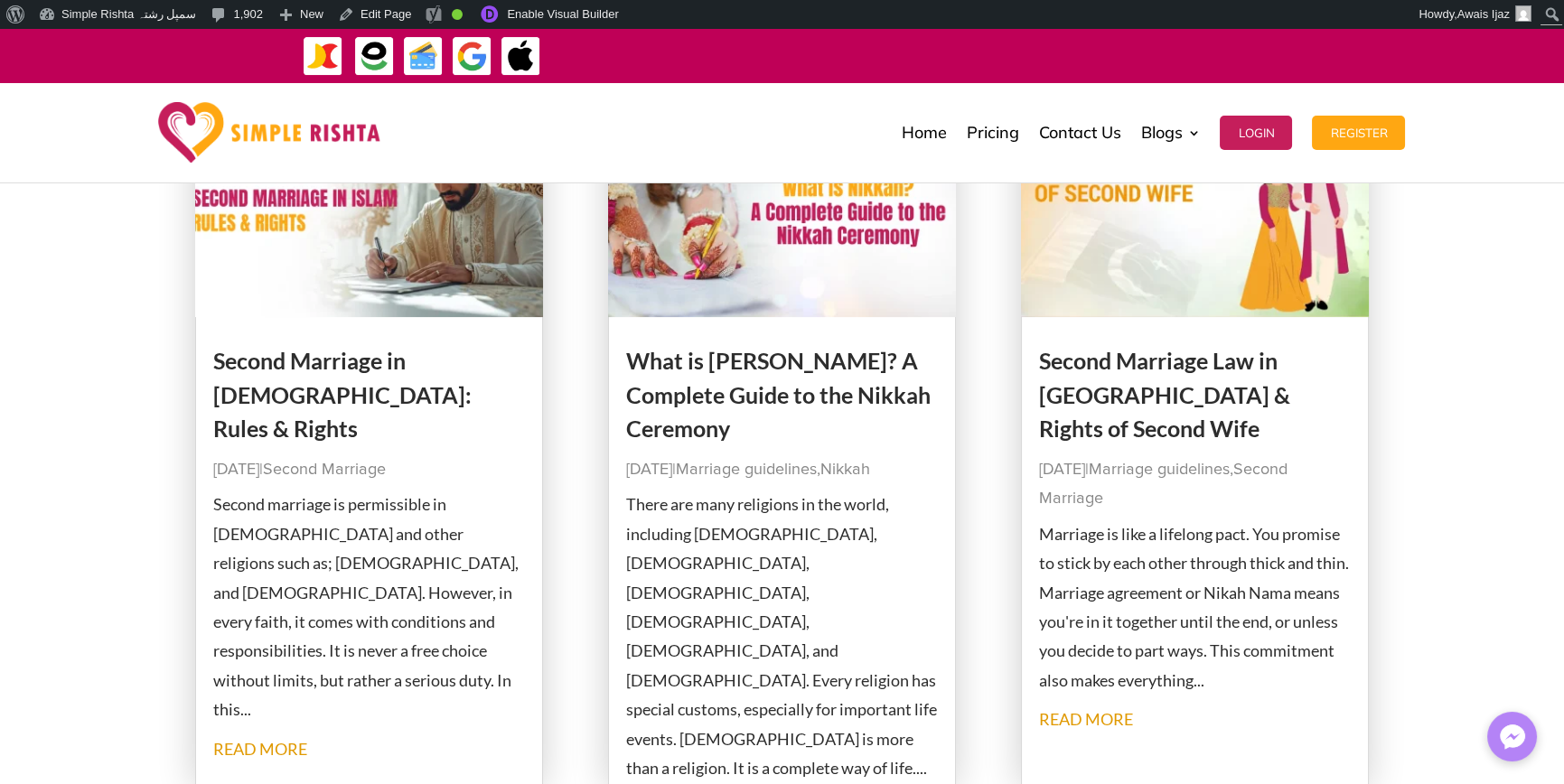
scroll to position [1083, 0]
drag, startPoint x: 281, startPoint y: 654, endPoint x: 124, endPoint y: 601, distance: 165.7
click at [124, 601] on div "Rights of Wife After Divorce in [GEOGRAPHIC_DATA]: A Woman’s Guide [DATE] | Mar…" at bounding box center [782, 485] width 1564 height 2426
